Goal: Transaction & Acquisition: Obtain resource

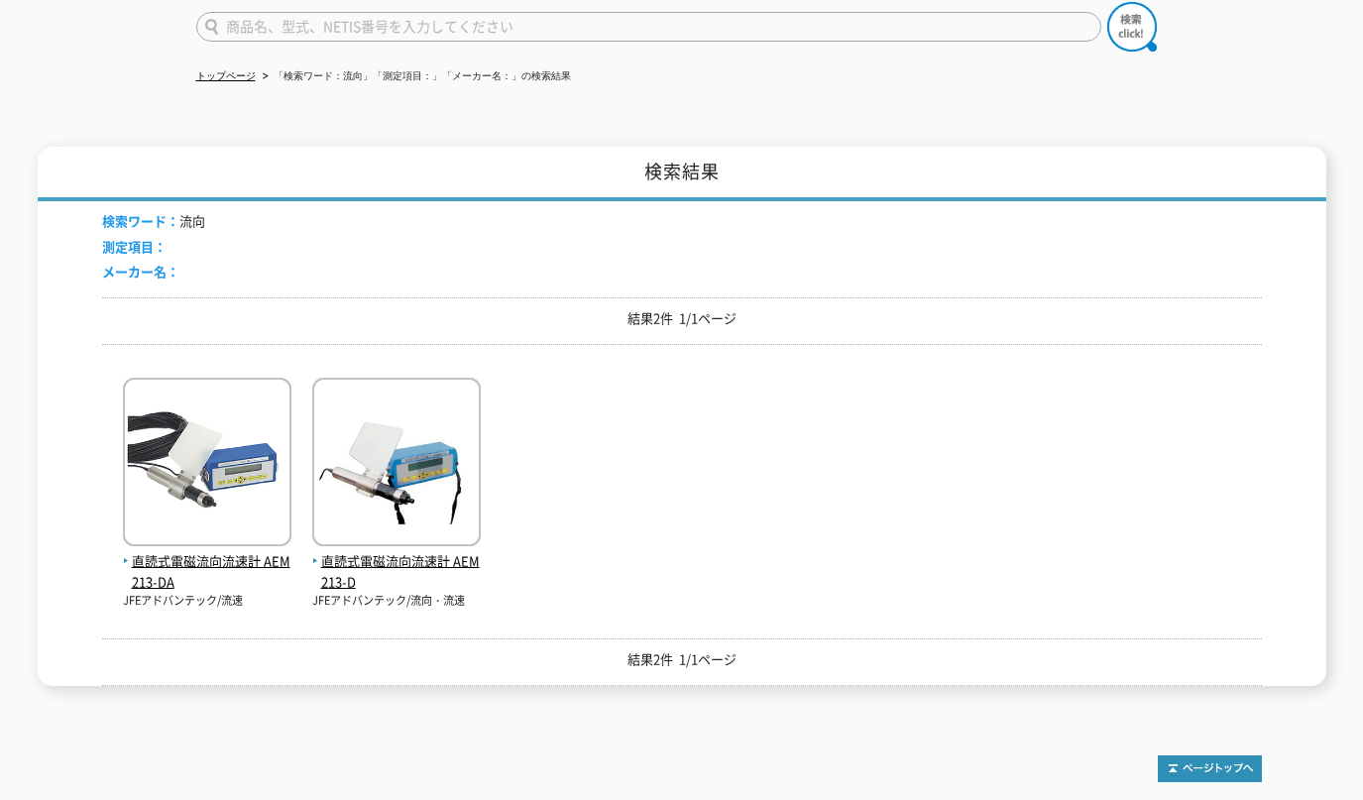
click at [272, 18] on input "text" at bounding box center [648, 27] width 905 height 30
paste input "プロ3600"
type input "プロ3600"
click at [1115, 10] on img at bounding box center [1132, 27] width 50 height 50
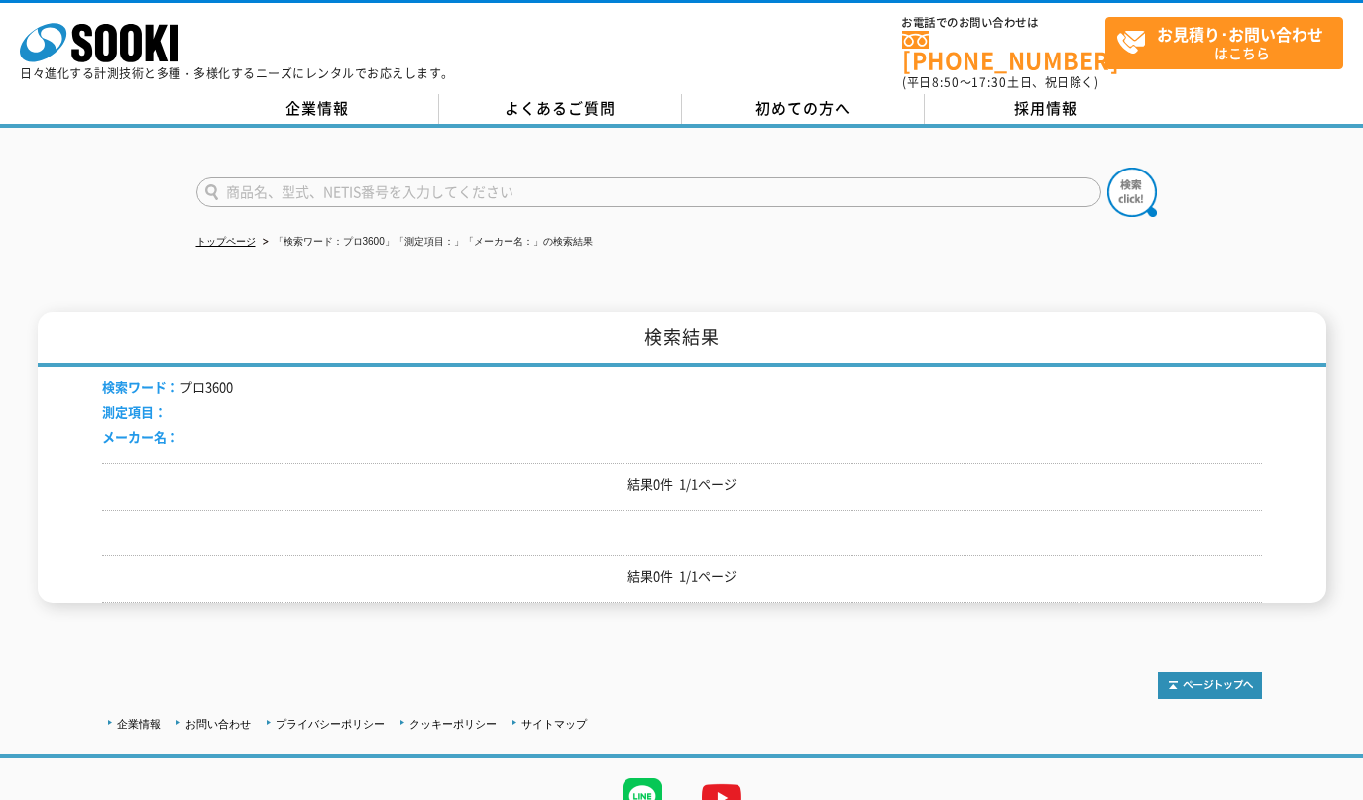
click at [275, 193] on input "text" at bounding box center [648, 192] width 905 height 30
paste input "スマートツール"
type input "スマートツール"
click at [1134, 174] on img at bounding box center [1132, 193] width 50 height 50
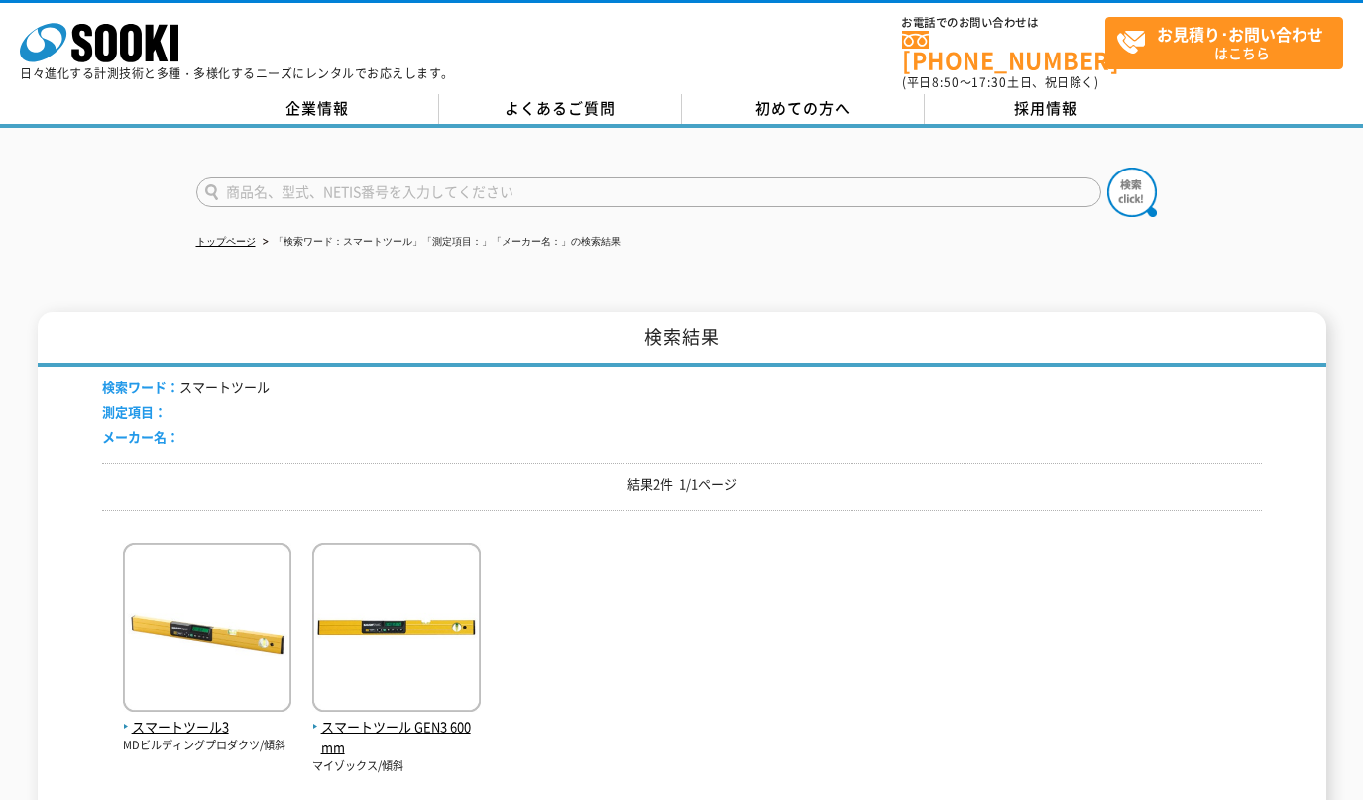
click at [389, 604] on img at bounding box center [396, 629] width 169 height 173
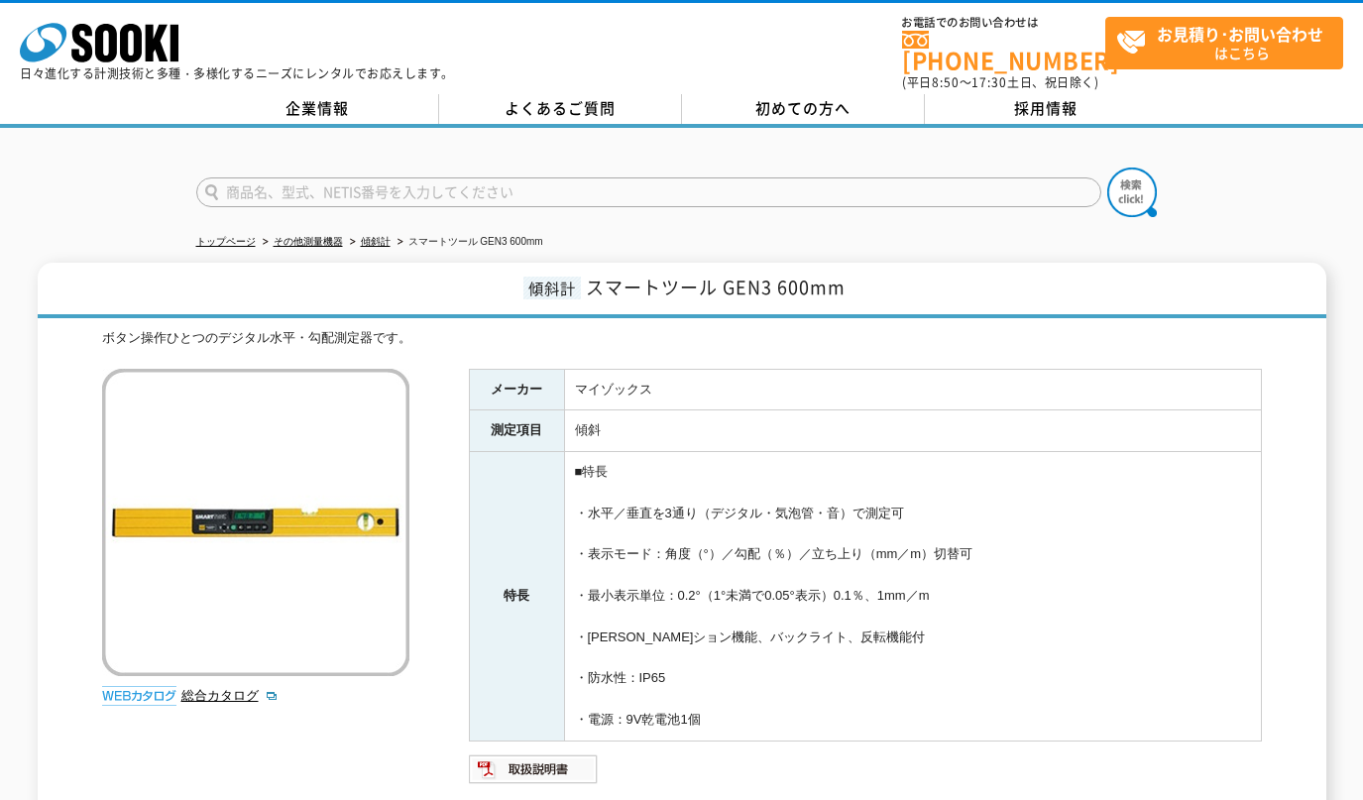
click at [374, 236] on link "傾斜計" at bounding box center [376, 241] width 30 height 11
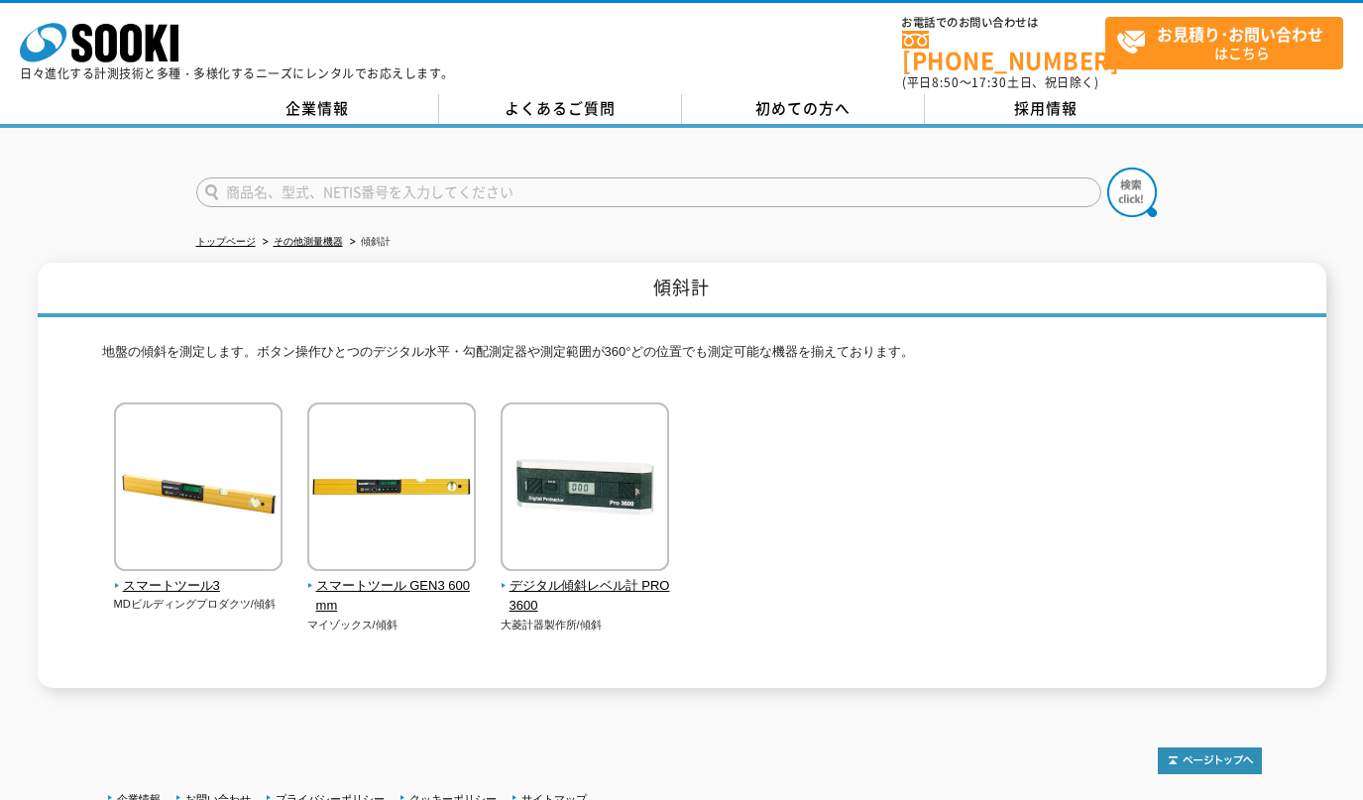
click at [378, 469] on img at bounding box center [391, 488] width 169 height 173
click at [182, 461] on img at bounding box center [198, 488] width 169 height 173
click at [649, 487] on img at bounding box center [585, 488] width 169 height 173
click at [323, 236] on link "その他測量機器" at bounding box center [308, 241] width 69 height 11
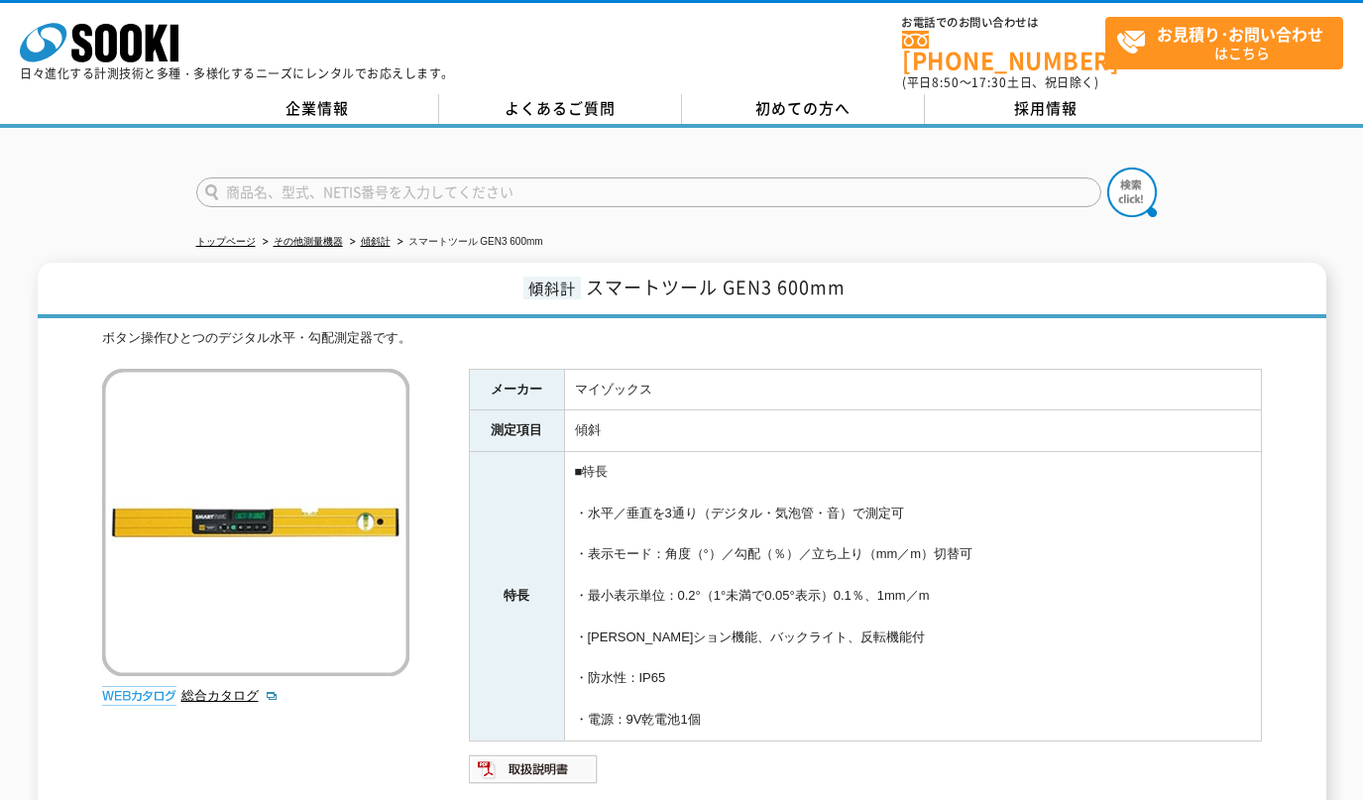
drag, startPoint x: 687, startPoint y: 479, endPoint x: 675, endPoint y: 463, distance: 19.8
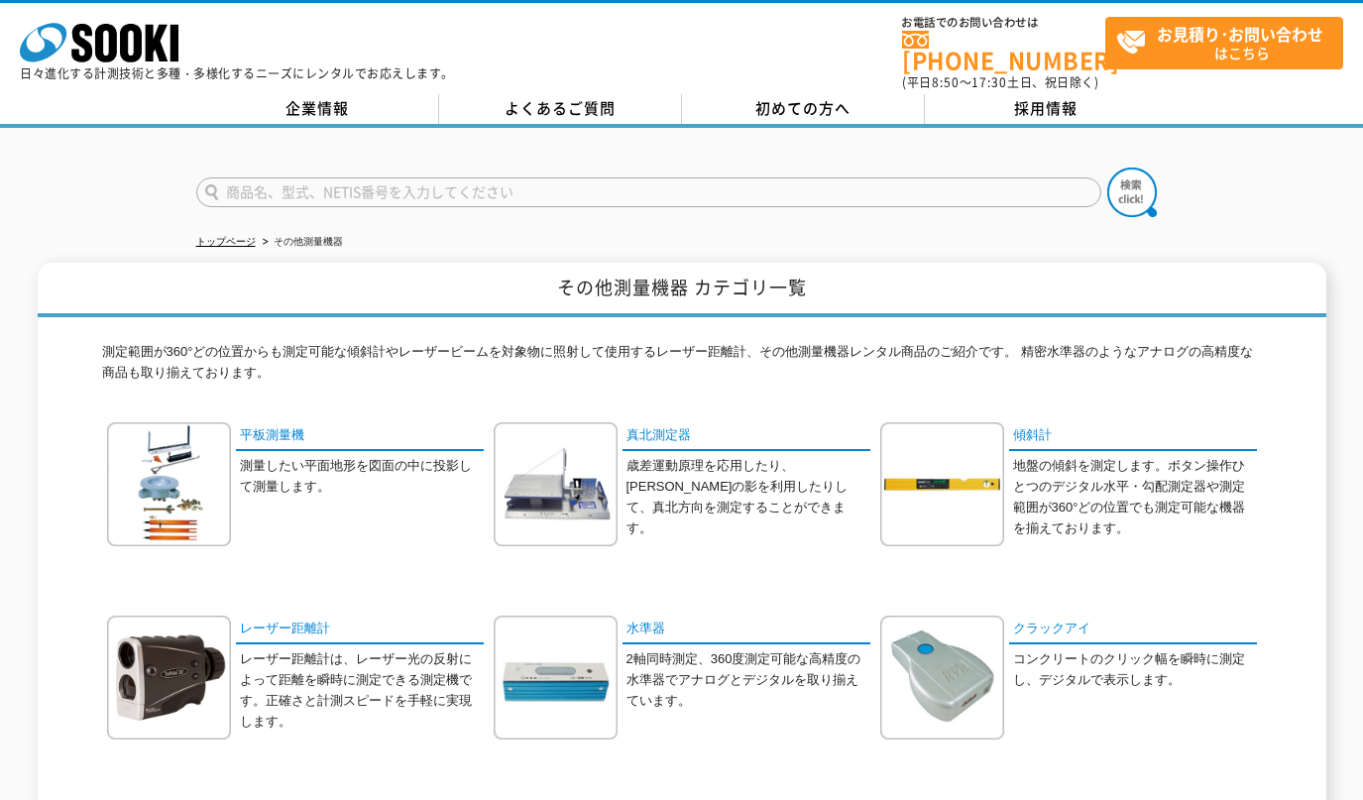
scroll to position [166, 0]
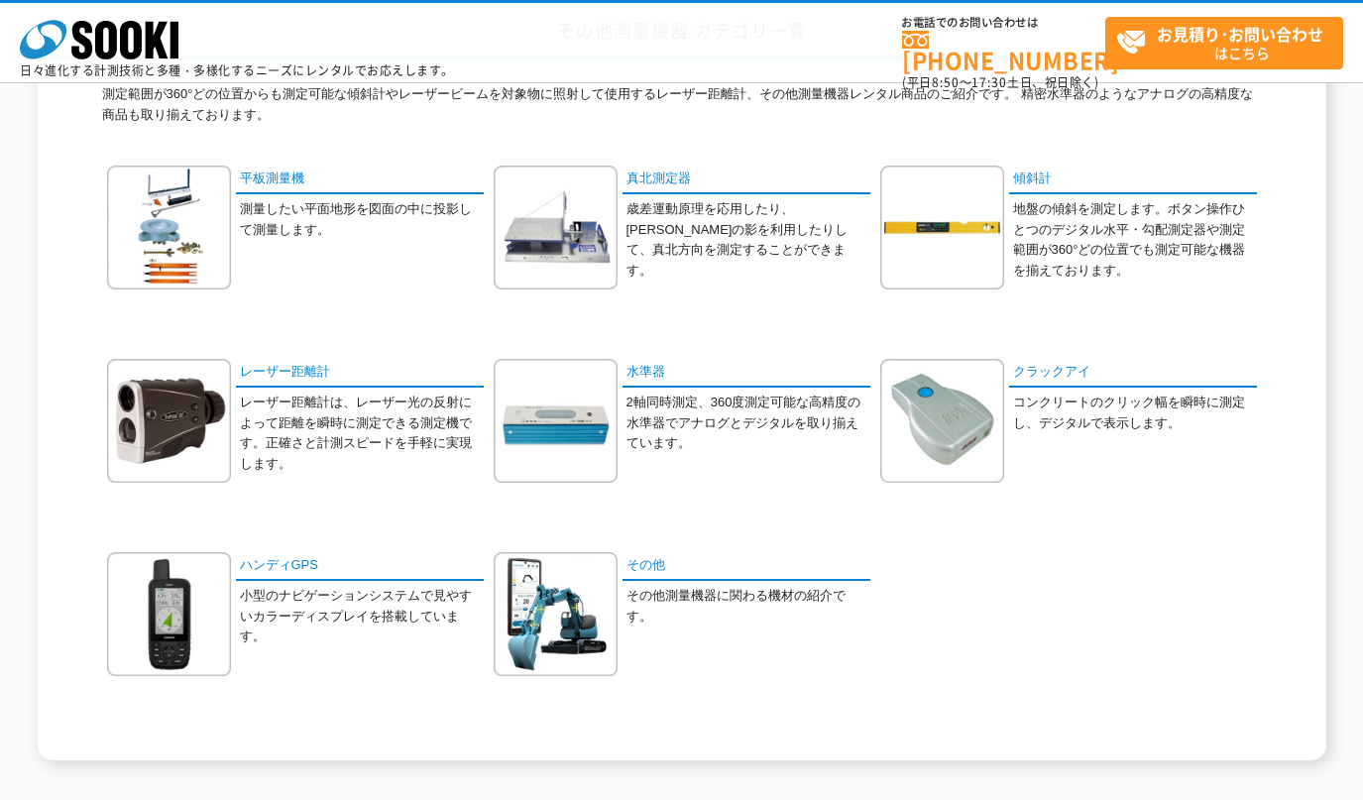
click at [570, 414] on img at bounding box center [556, 421] width 124 height 124
click at [1022, 180] on link "傾斜計" at bounding box center [1133, 180] width 248 height 29
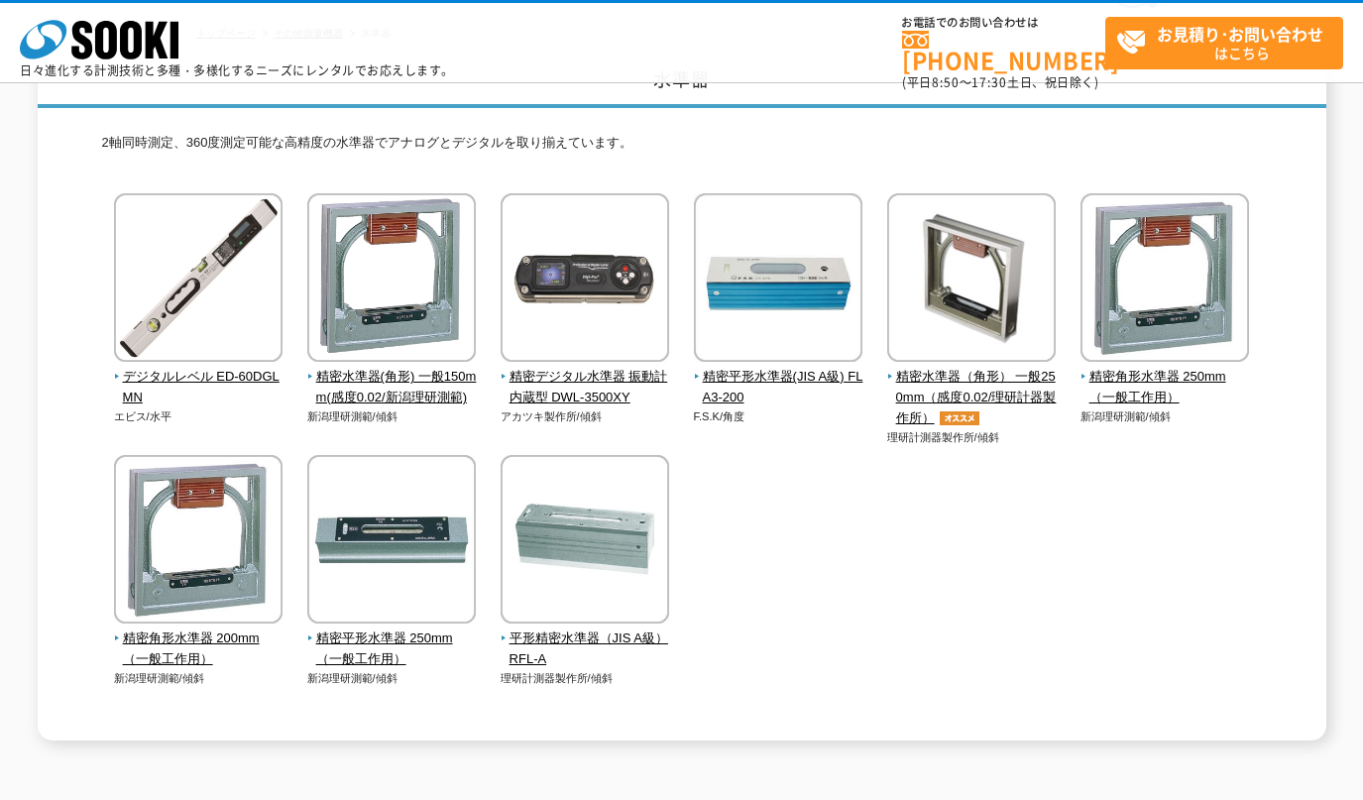
scroll to position [166, 0]
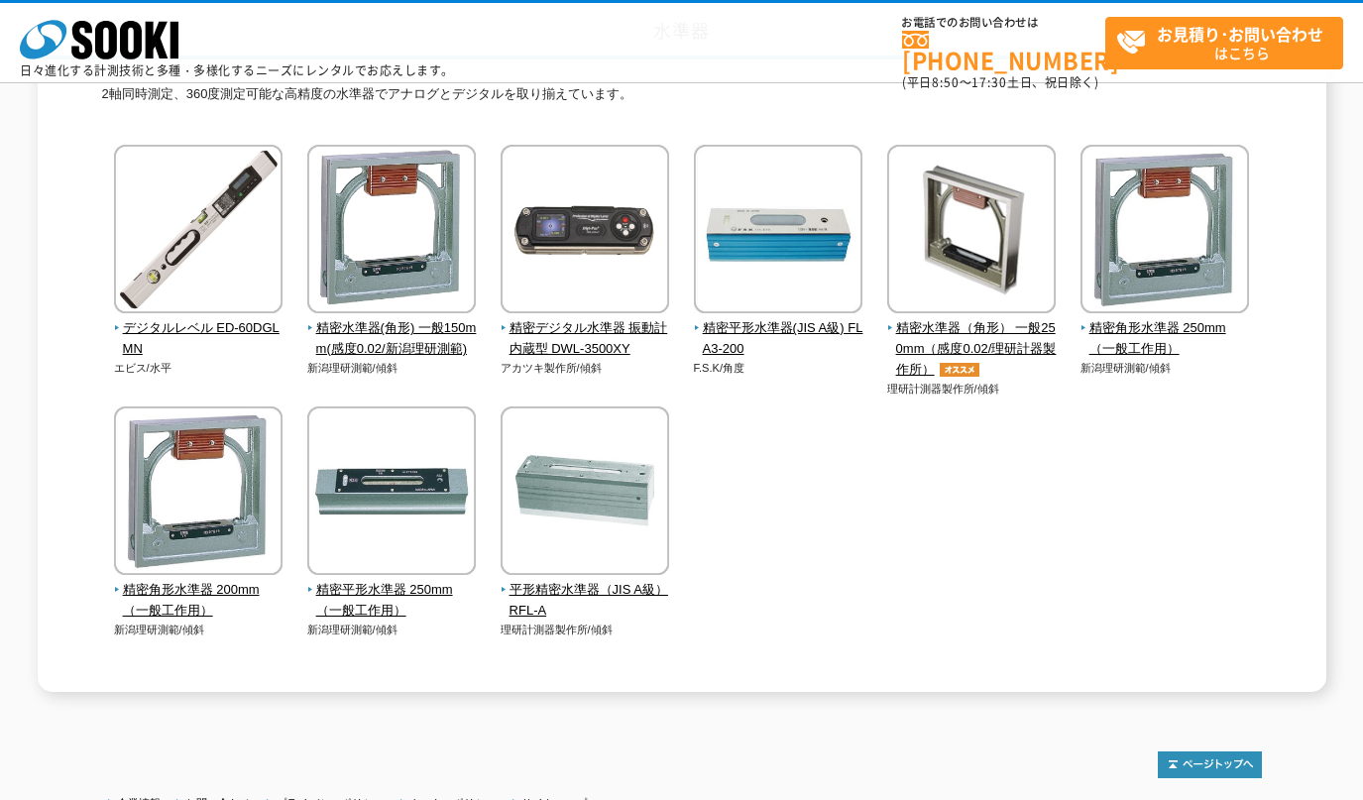
drag, startPoint x: 576, startPoint y: 479, endPoint x: 573, endPoint y: 467, distance: 12.3
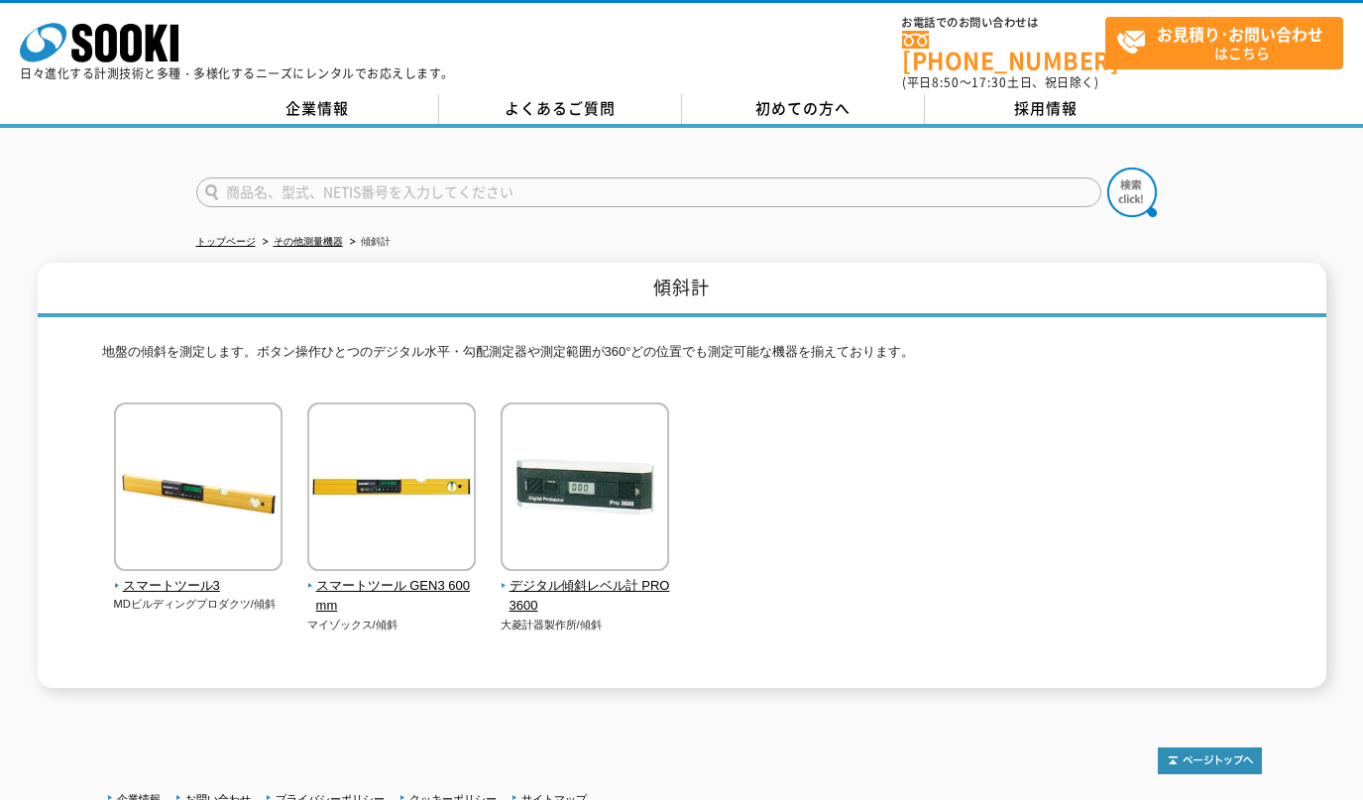
click at [593, 467] on img at bounding box center [585, 488] width 169 height 173
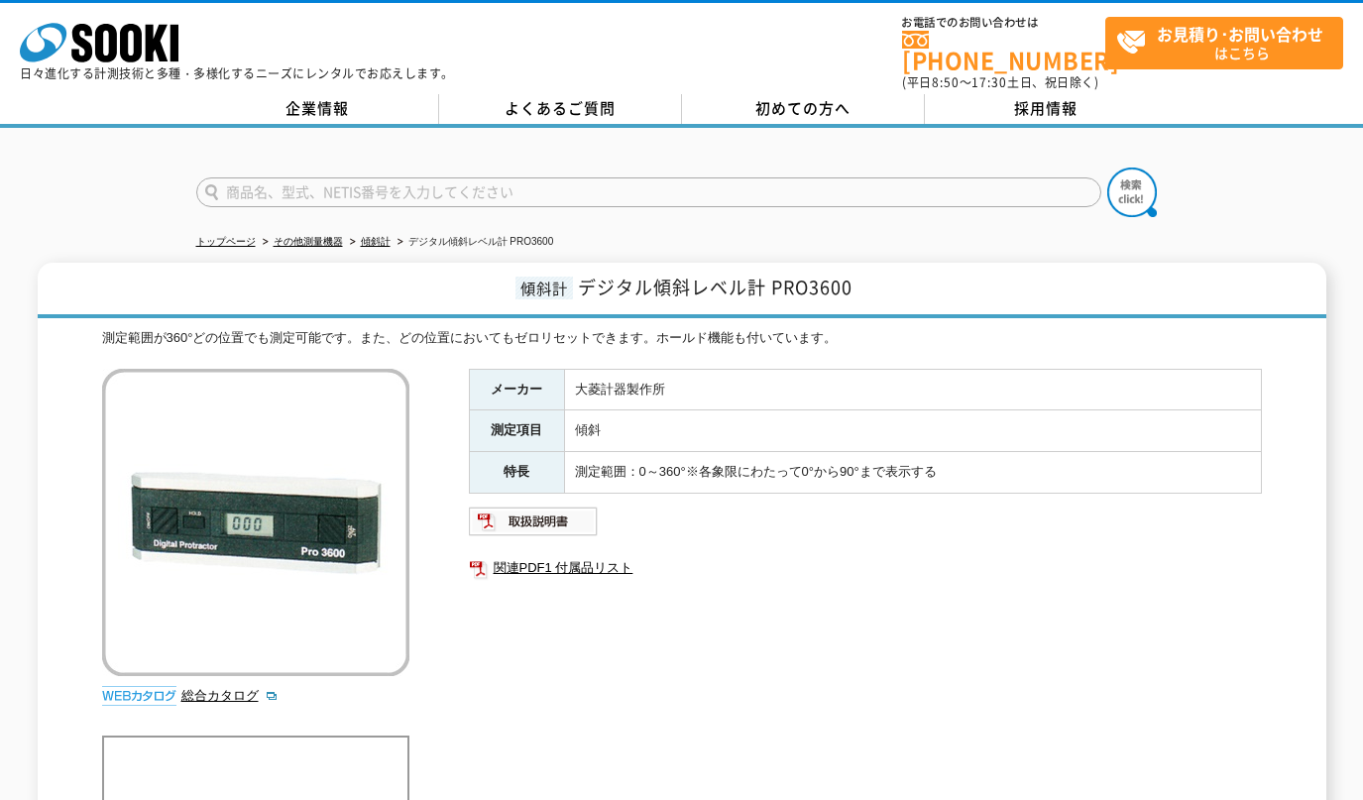
click at [554, 557] on link "関連PDF1 付属品リスト" at bounding box center [865, 568] width 793 height 26
click at [542, 513] on img at bounding box center [534, 522] width 130 height 32
click at [567, 518] on img at bounding box center [534, 522] width 130 height 32
click at [714, 177] on input "text" at bounding box center [648, 192] width 905 height 30
type input "インフィ"
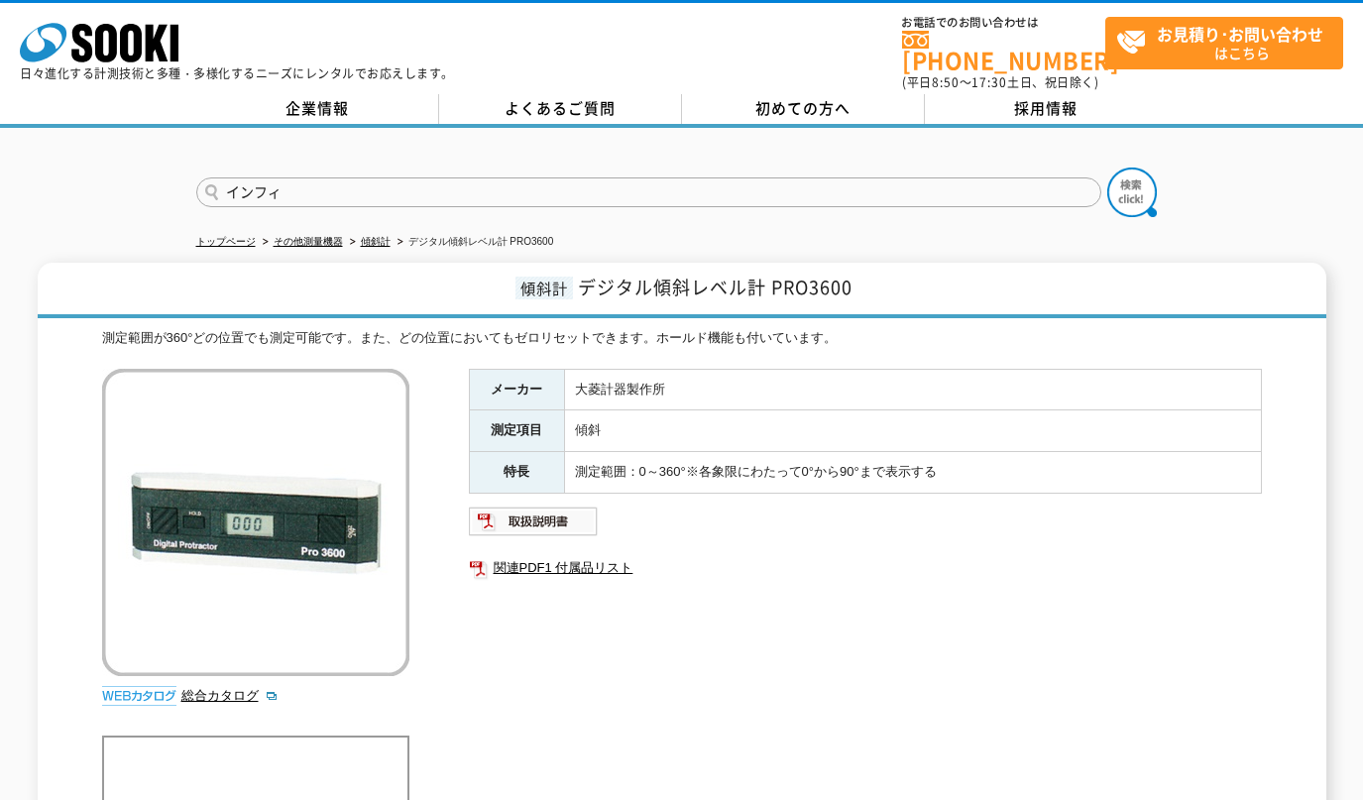
click at [1107, 168] on button at bounding box center [1132, 193] width 50 height 50
